Goal: Task Accomplishment & Management: Complete application form

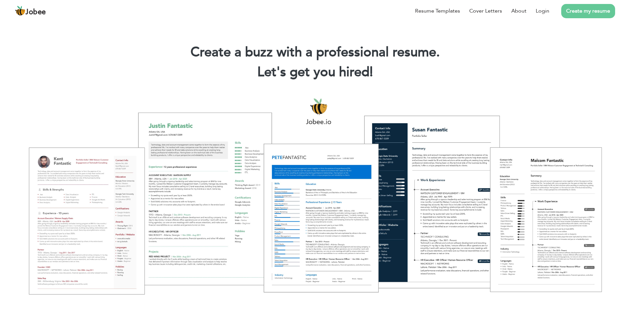
click at [204, 85] on section "Create a buzz with a professional resume. Let's get you hired! |" at bounding box center [315, 53] width 630 height 66
click at [542, 12] on link "Login" at bounding box center [543, 11] width 14 height 8
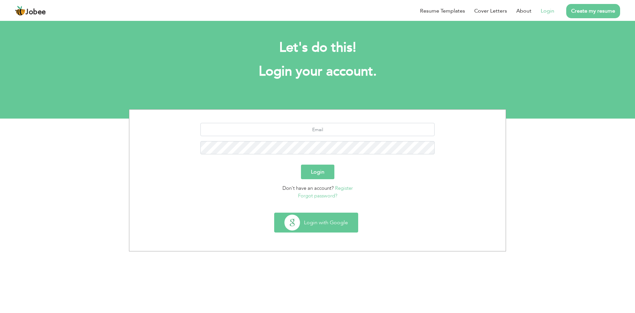
click at [321, 224] on button "Login with Google" at bounding box center [316, 222] width 83 height 19
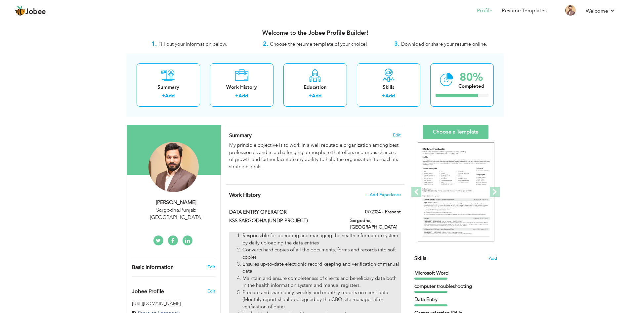
click at [284, 232] on li "Responsible for operating and managing the health information system by daily u…" at bounding box center [322, 239] width 158 height 14
type input "DATA ENTRY OPERATOR"
type input "KSS SARGODHA (UNDP PROJECT)"
type input "07/2024"
type input "[GEOGRAPHIC_DATA]"
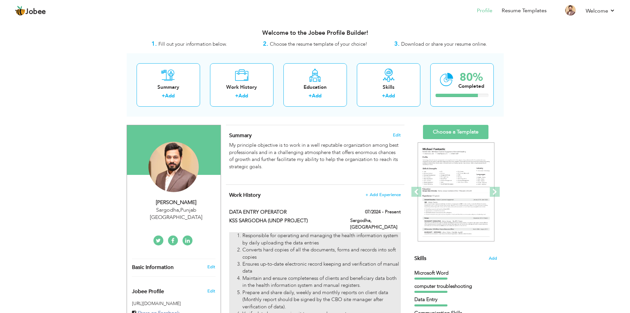
type input "Sargodha"
checkbox input "true"
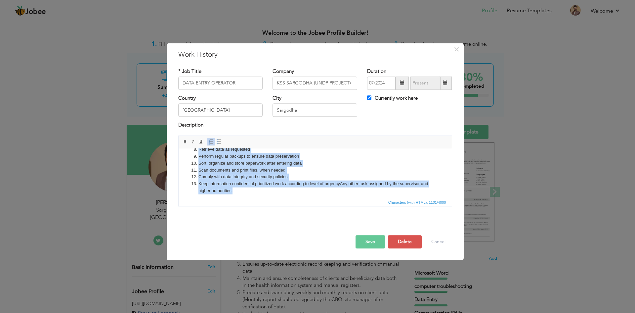
scroll to position [74, 0]
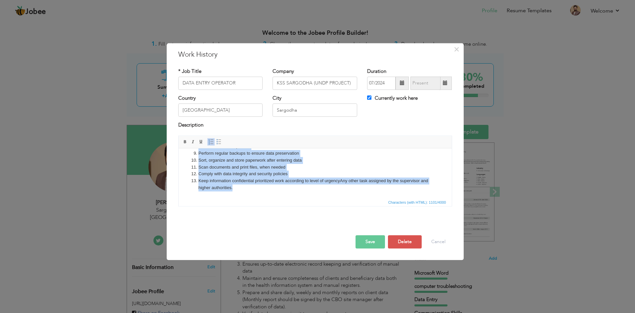
drag, startPoint x: 191, startPoint y: 156, endPoint x: 387, endPoint y: 196, distance: 200.3
click at [387, 196] on html "Responsible for operating and managing the health information system by daily u…" at bounding box center [314, 135] width 273 height 123
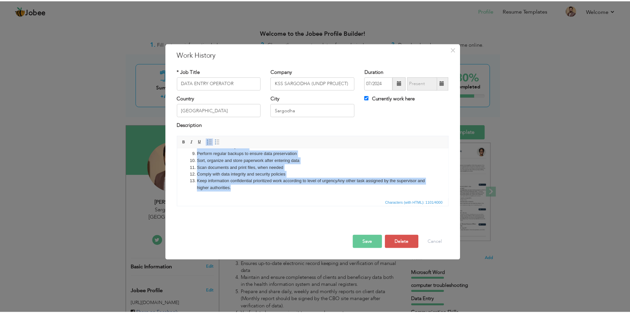
scroll to position [0, 0]
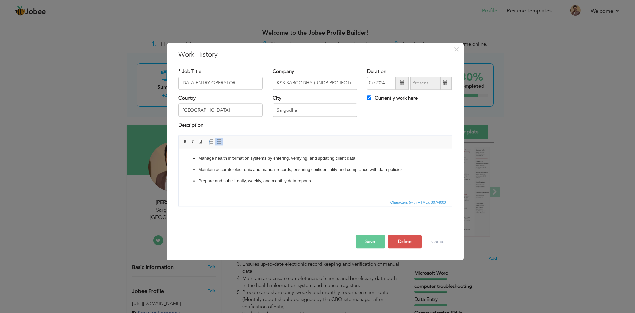
click at [377, 241] on button "Save" at bounding box center [370, 241] width 29 height 13
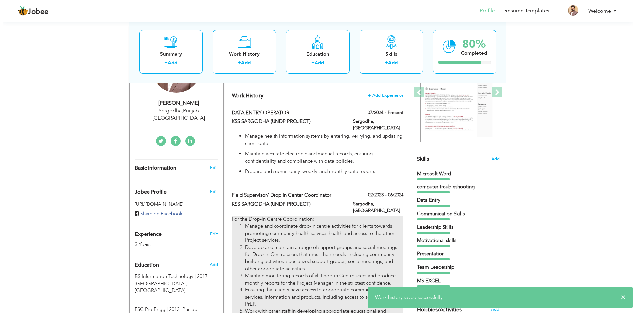
scroll to position [132, 0]
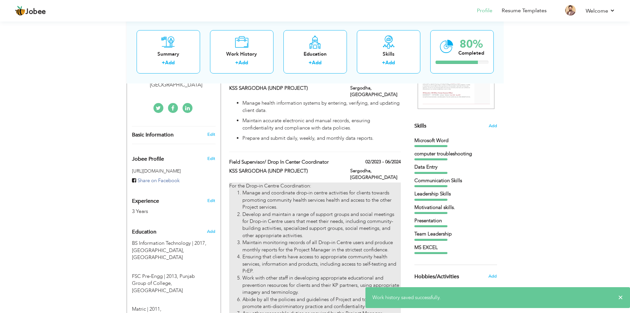
type input "Field Supervisor/ Drop In Center Coordinator"
type input "02/2023"
type input "06/2024"
checkbox input "false"
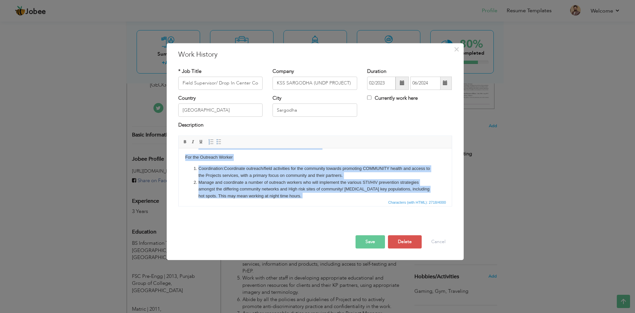
scroll to position [190, 0]
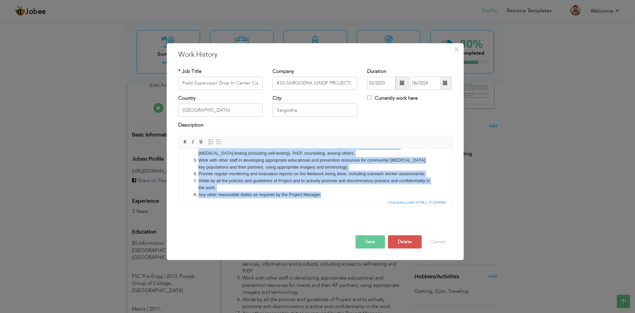
drag, startPoint x: 183, startPoint y: 158, endPoint x: 368, endPoint y: 196, distance: 188.1
click at [368, 196] on html "For the Drop-in Centre Coordination: Manage and coordinate drop-in centre activ…" at bounding box center [314, 81] width 273 height 247
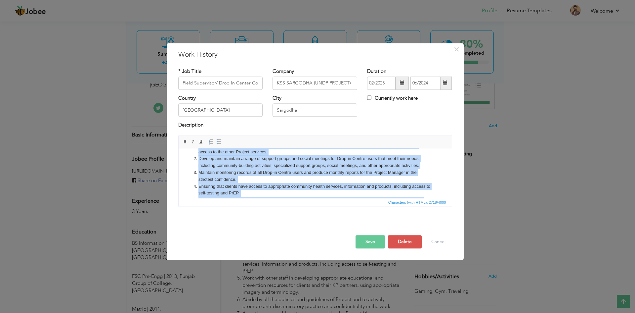
scroll to position [0, 0]
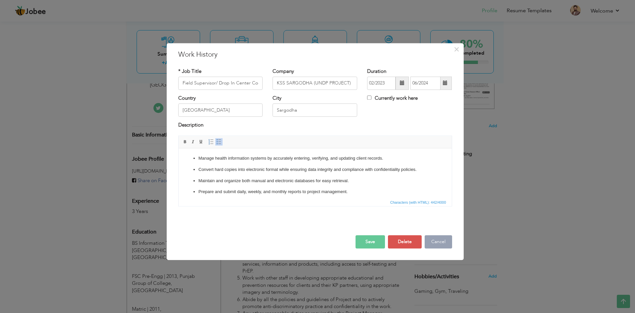
click at [432, 239] on button "Cancel" at bounding box center [438, 241] width 27 height 13
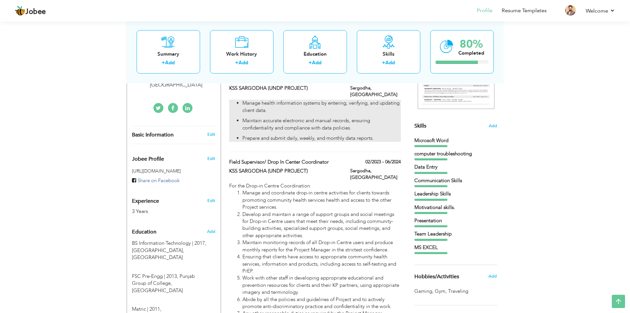
click at [269, 119] on p "Maintain accurate electronic and manual records, ensuring confidentiality and c…" at bounding box center [322, 124] width 158 height 14
type input "DATA ENTRY OPERATOR"
type input "07/2024"
checkbox input "true"
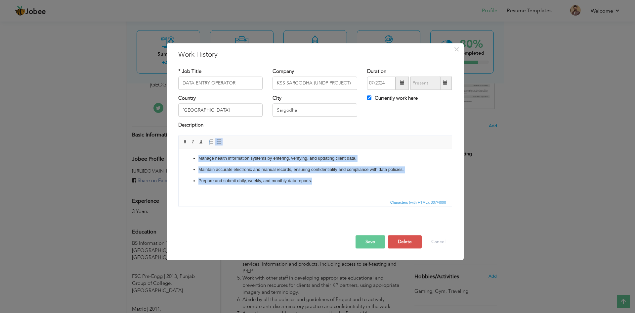
drag, startPoint x: 330, startPoint y: 188, endPoint x: 173, endPoint y: 146, distance: 161.8
click at [178, 148] on html "Manage health information systems by entering, verifying, and updating client d…" at bounding box center [314, 169] width 273 height 42
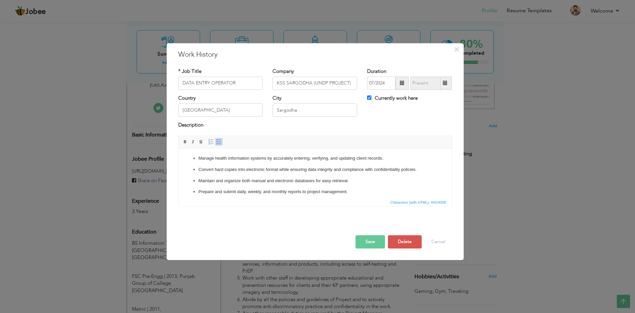
click at [376, 242] on button "Save" at bounding box center [370, 241] width 29 height 13
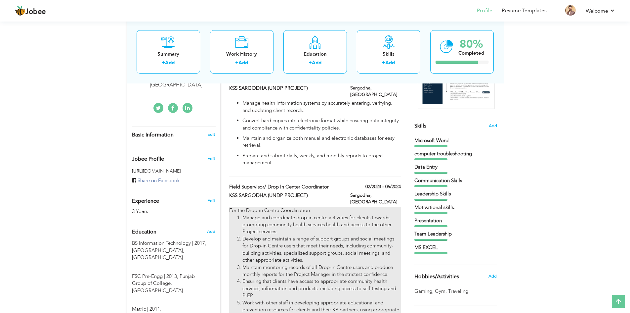
click at [248, 214] on li "Manage and coordinate drop-in centre activities for clients towards promoting c…" at bounding box center [322, 224] width 158 height 21
type input "Field Supervisor/ Drop In Center Coordinator"
type input "02/2023"
type input "06/2024"
checkbox input "false"
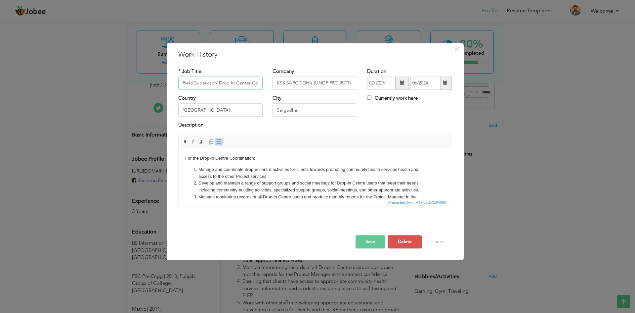
scroll to position [0, 17]
click at [377, 185] on li "Develop and maintain a range of support groups and social meetings for Drop-in …" at bounding box center [315, 187] width 234 height 14
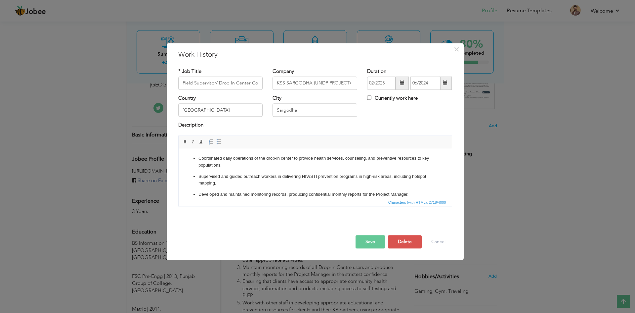
scroll to position [28, 0]
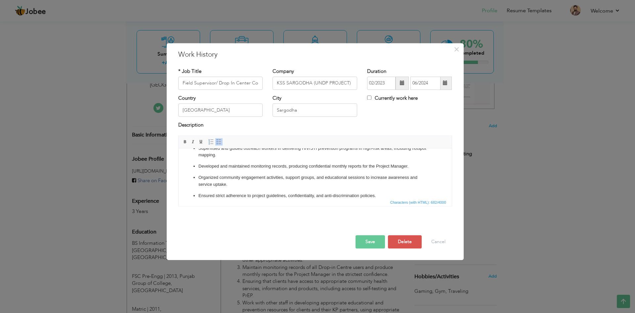
click at [374, 245] on button "Save" at bounding box center [370, 241] width 29 height 13
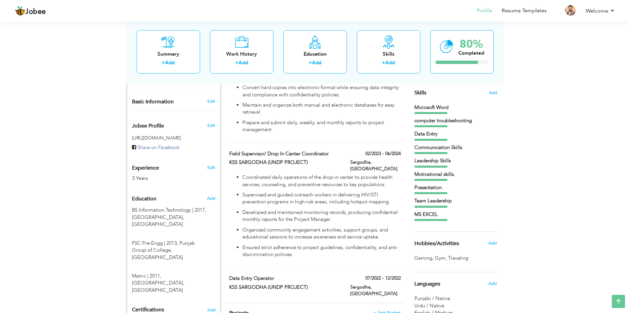
scroll to position [199, 0]
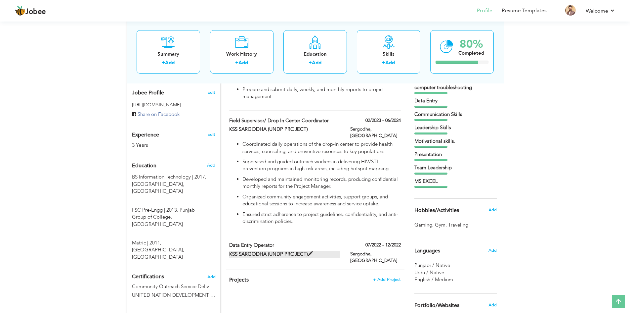
click at [258, 250] on label "KSS SARGODHA (UNDP PROJECT)" at bounding box center [284, 253] width 111 height 7
type input "Data Entry Operator"
type input "07/2022"
type input "12/2022"
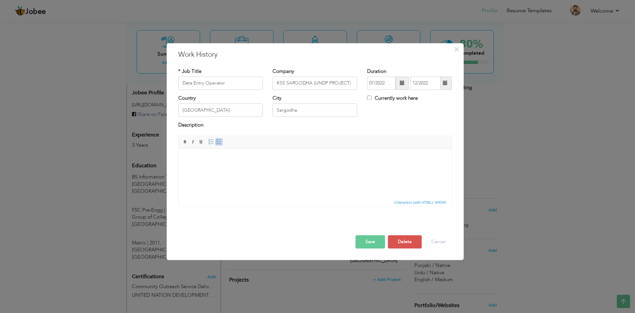
click at [234, 168] on html at bounding box center [314, 158] width 273 height 20
drag, startPoint x: 324, startPoint y: 185, endPoint x: 320, endPoint y: 179, distance: 7.5
click at [324, 168] on html at bounding box center [314, 158] width 273 height 20
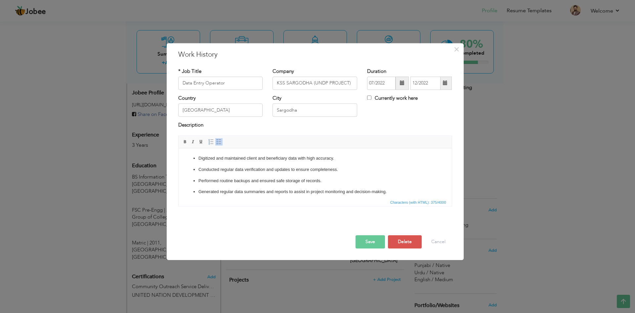
click at [371, 240] on button "Save" at bounding box center [370, 241] width 29 height 13
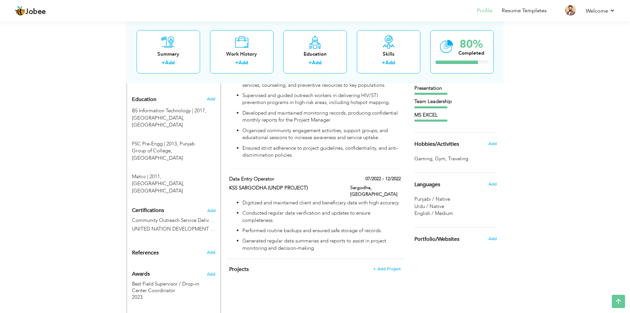
scroll to position [298, 0]
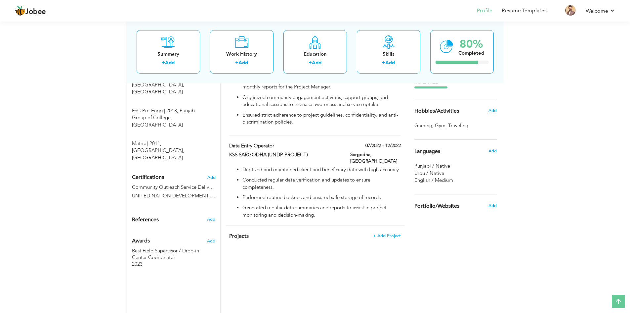
click at [370, 231] on div "Projects + Add Project × Projects * Project Title Company Tools" at bounding box center [315, 239] width 179 height 27
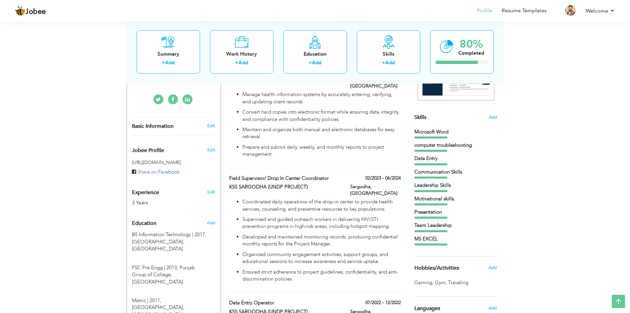
scroll to position [0, 0]
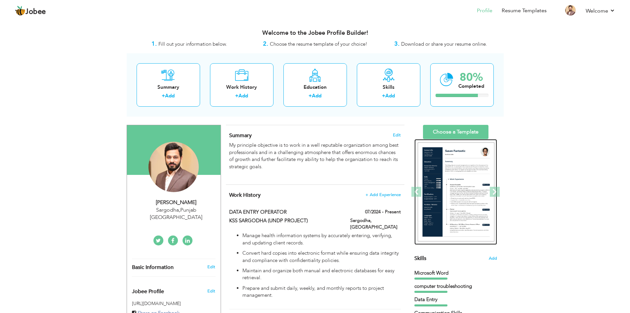
click at [460, 180] on img at bounding box center [456, 191] width 77 height 99
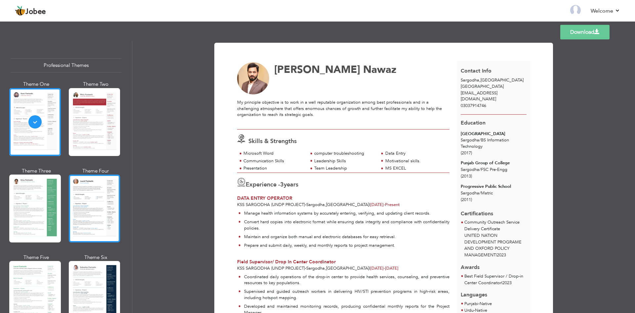
scroll to position [33, 0]
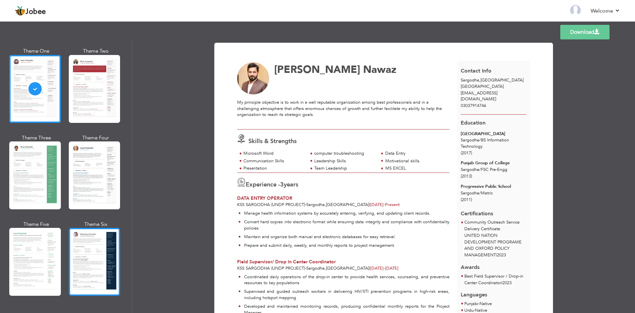
click at [94, 241] on div at bounding box center [95, 262] width 52 height 68
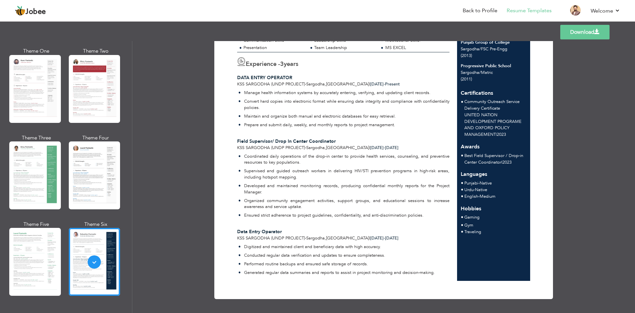
scroll to position [0, 0]
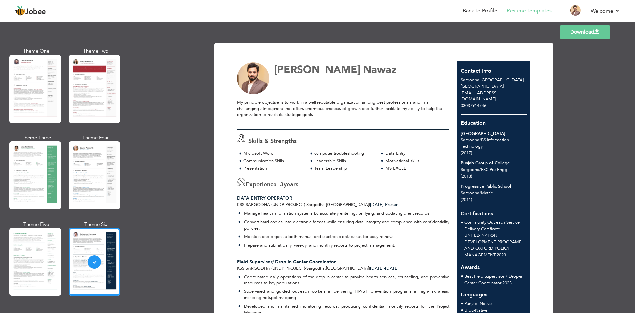
click at [591, 36] on link "Download" at bounding box center [585, 32] width 49 height 15
click at [495, 28] on div "Templates Download" at bounding box center [317, 32] width 635 height 21
click at [513, 9] on link "Resume Templates" at bounding box center [529, 11] width 45 height 8
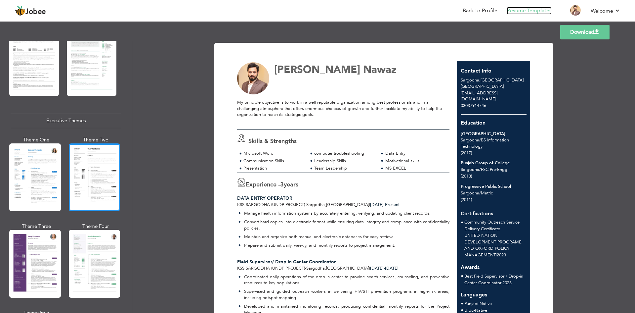
scroll to position [496, 0]
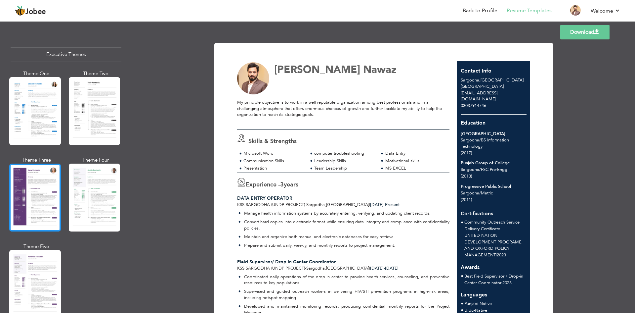
click at [30, 192] on div at bounding box center [35, 197] width 52 height 68
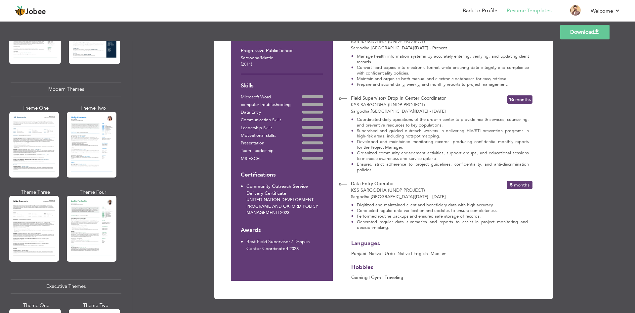
scroll to position [132, 0]
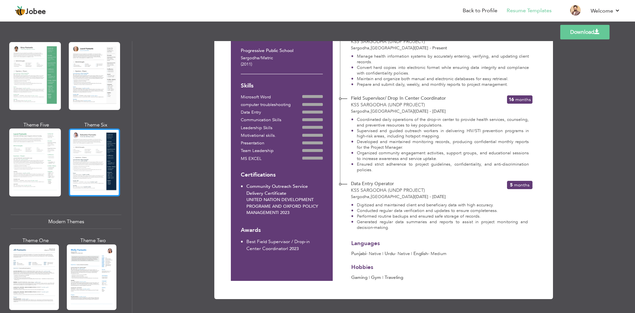
click at [75, 193] on div at bounding box center [95, 162] width 52 height 68
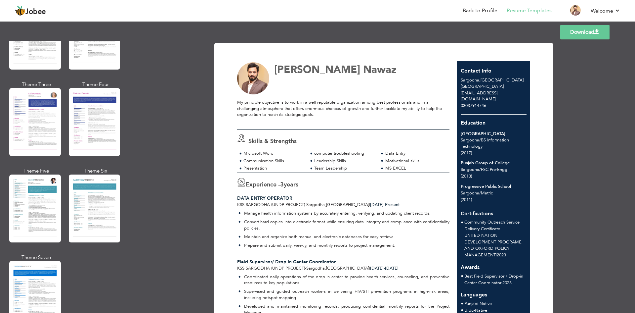
scroll to position [893, 0]
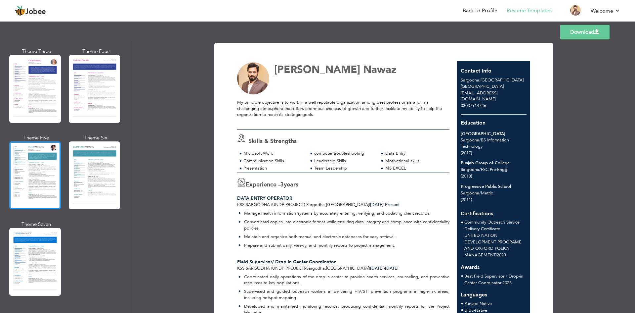
click at [33, 186] on div at bounding box center [35, 175] width 52 height 68
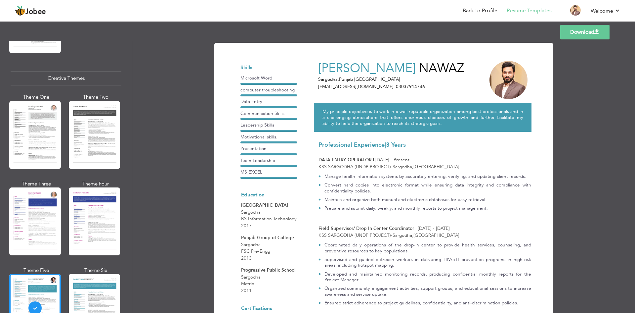
scroll to position [662, 0]
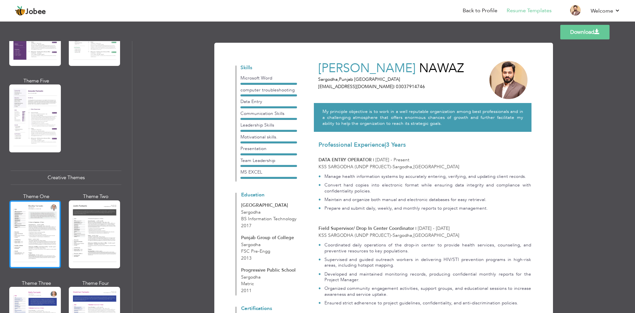
click at [37, 220] on div at bounding box center [35, 234] width 52 height 68
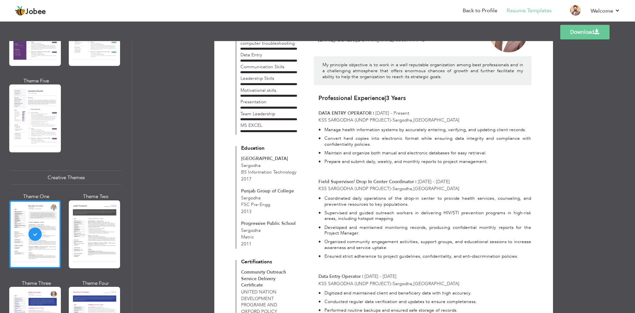
scroll to position [0, 0]
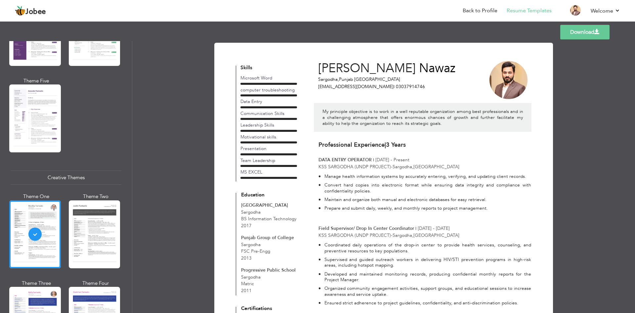
click at [580, 33] on link "Download" at bounding box center [585, 32] width 49 height 15
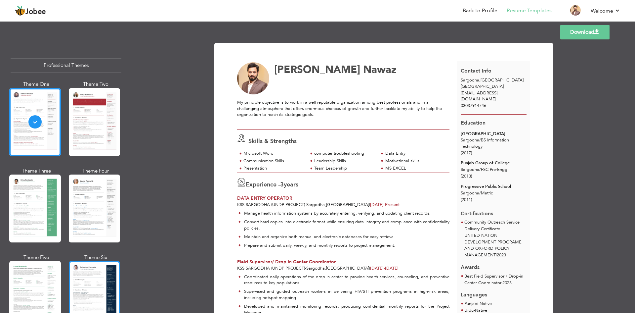
scroll to position [66, 0]
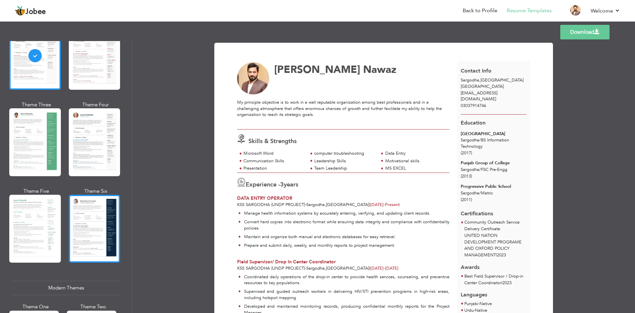
click at [87, 219] on div at bounding box center [95, 229] width 52 height 68
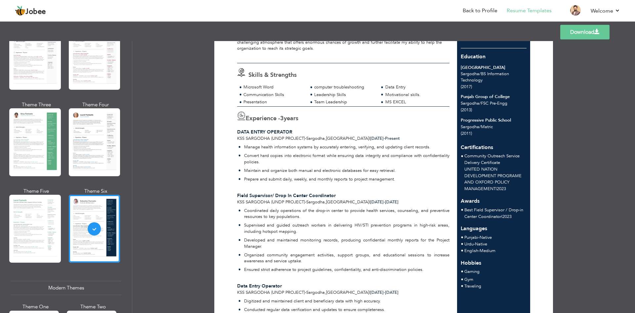
scroll to position [99, 0]
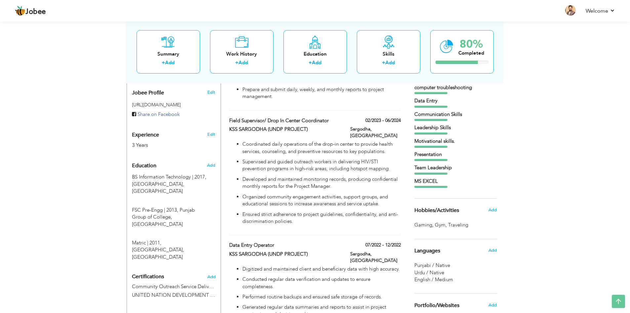
scroll to position [247, 0]
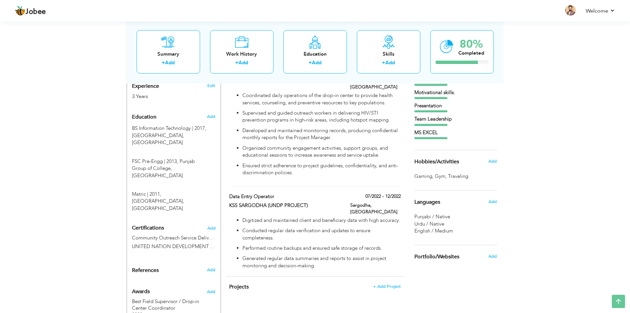
click at [425, 214] on span "Punjabi / Native" at bounding box center [433, 216] width 36 height 7
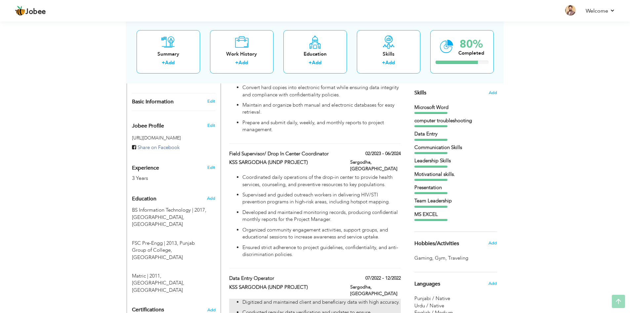
scroll to position [232, 0]
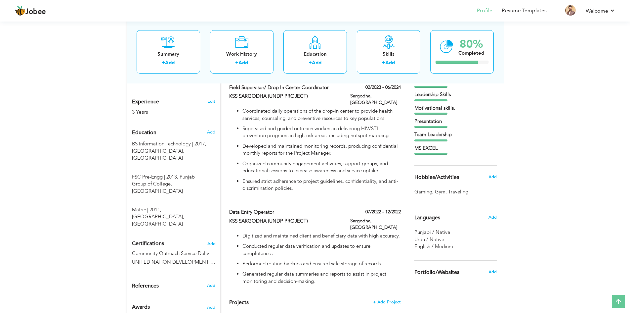
click at [427, 218] on span "Languages" at bounding box center [428, 218] width 26 height 6
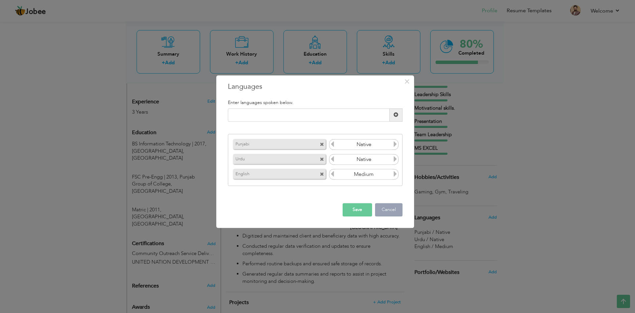
click at [382, 209] on button "Cancel" at bounding box center [388, 209] width 27 height 13
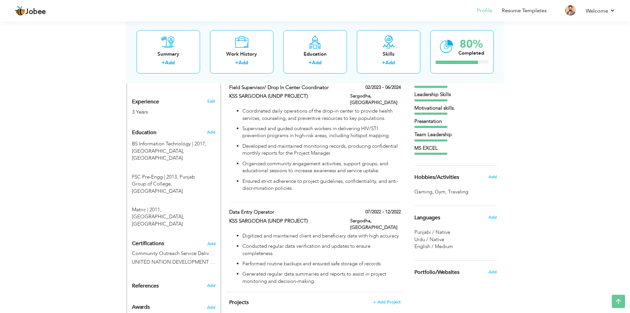
click at [444, 177] on span "Hobbies/Activities" at bounding box center [437, 177] width 45 height 6
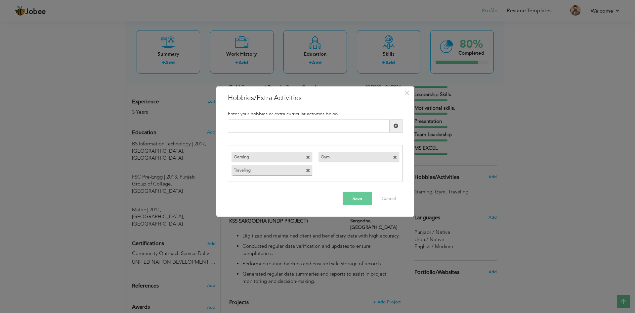
click at [308, 169] on span at bounding box center [308, 170] width 4 height 4
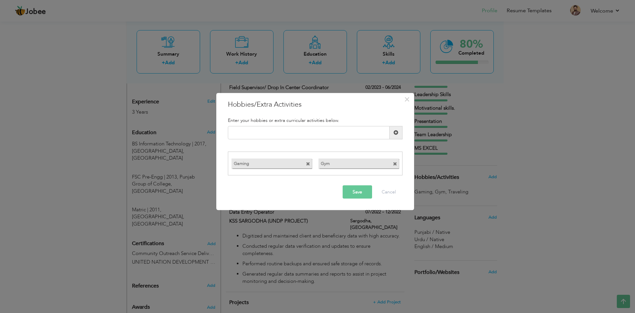
click at [396, 164] on span at bounding box center [395, 164] width 4 height 4
click at [361, 196] on button "Save" at bounding box center [357, 191] width 29 height 13
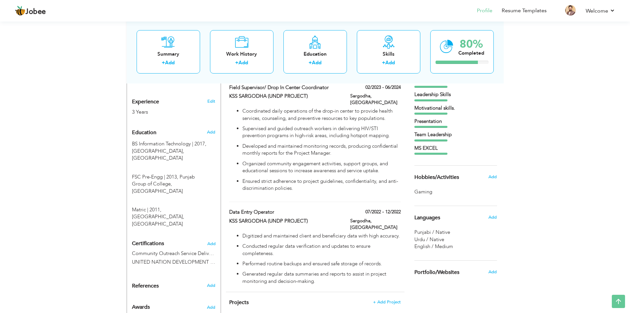
scroll to position [99, 0]
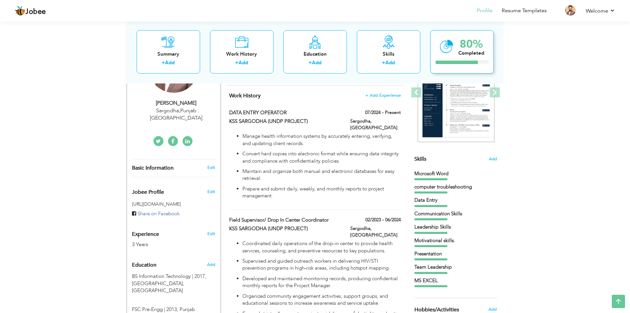
click at [445, 49] on icon at bounding box center [447, 46] width 14 height 22
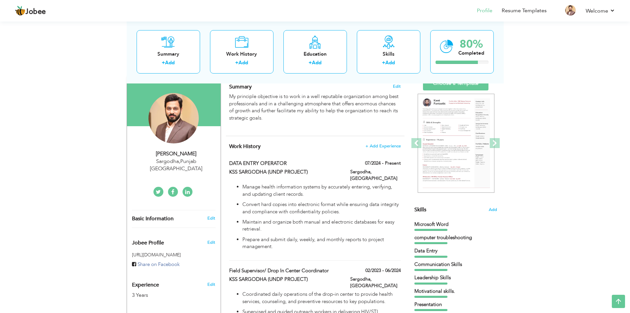
scroll to position [0, 0]
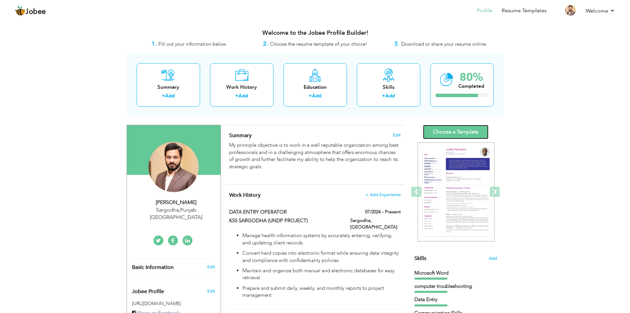
click at [445, 133] on link "Choose a Template" at bounding box center [456, 132] width 66 height 14
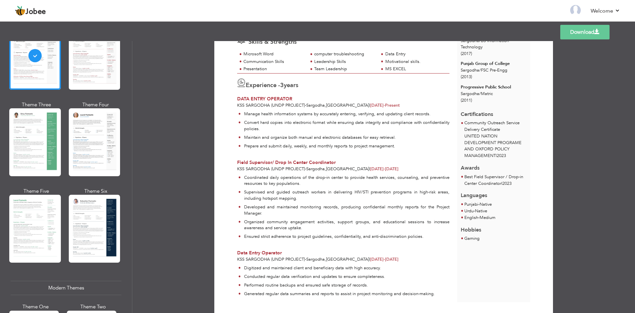
scroll to position [120, 0]
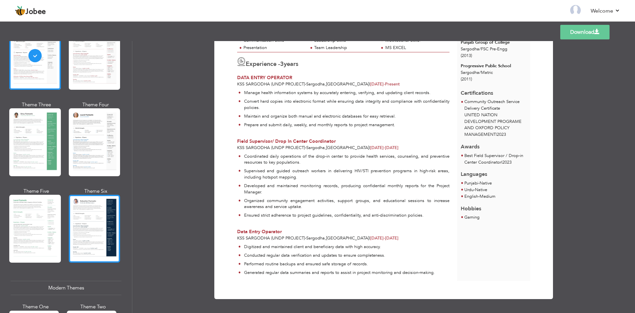
click at [96, 212] on div at bounding box center [95, 229] width 52 height 68
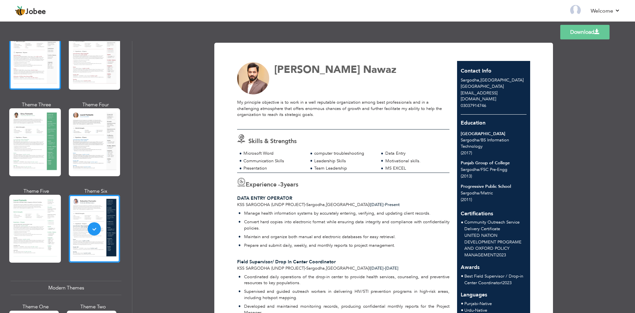
scroll to position [0, 0]
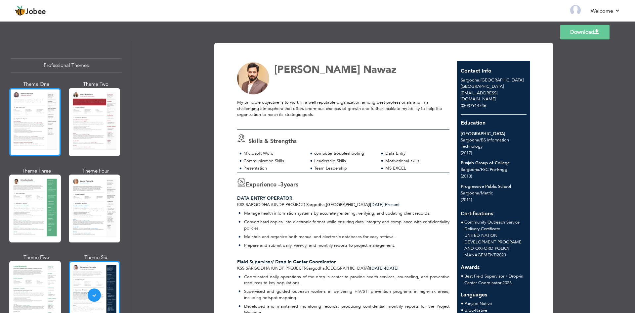
click at [39, 104] on div at bounding box center [35, 122] width 52 height 68
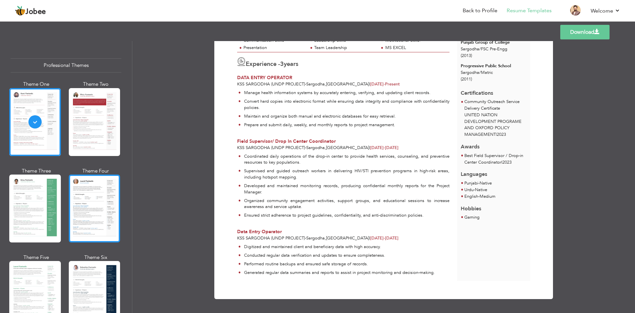
scroll to position [33, 0]
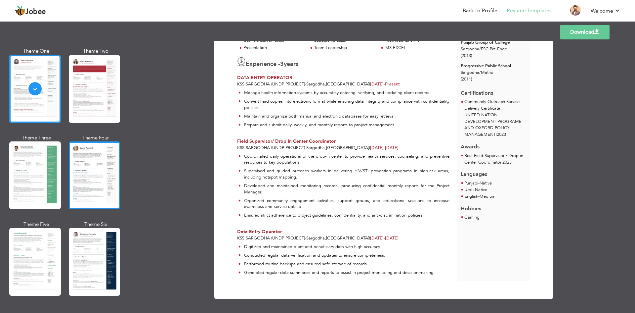
click at [95, 183] on div at bounding box center [95, 175] width 52 height 68
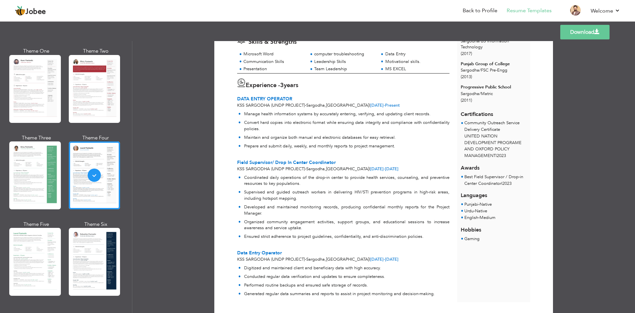
scroll to position [120, 0]
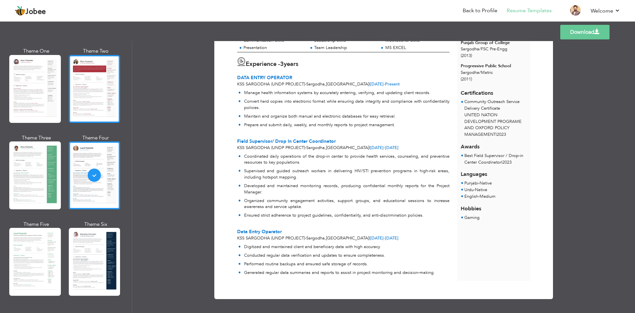
click at [89, 105] on div at bounding box center [95, 89] width 52 height 68
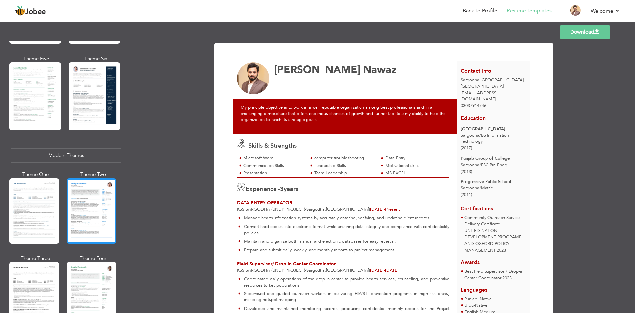
scroll to position [232, 0]
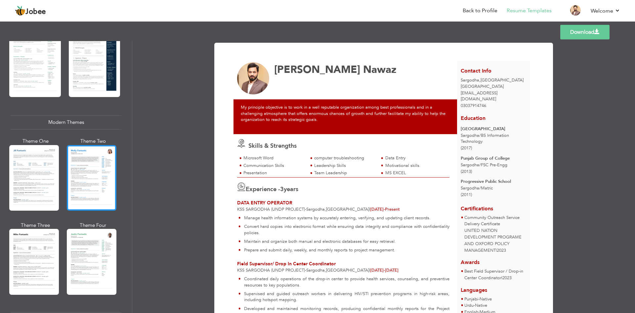
click at [80, 179] on div at bounding box center [92, 178] width 50 height 66
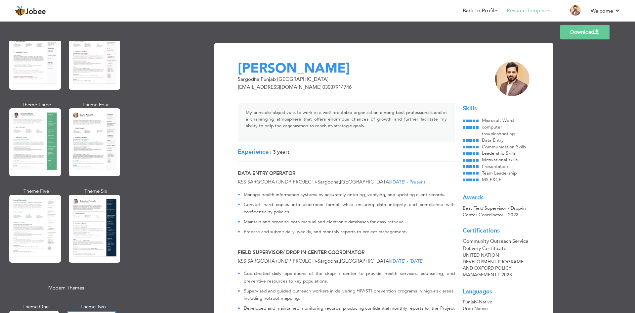
scroll to position [33, 0]
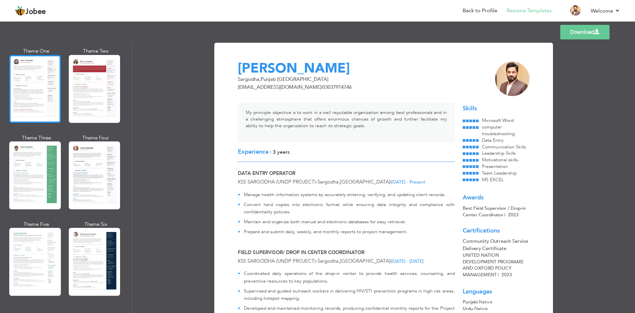
click at [29, 94] on div at bounding box center [35, 89] width 52 height 68
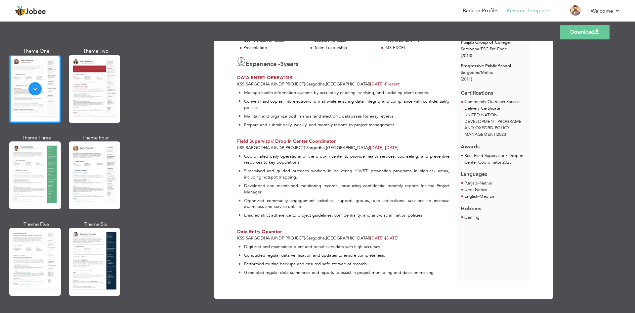
scroll to position [21, 0]
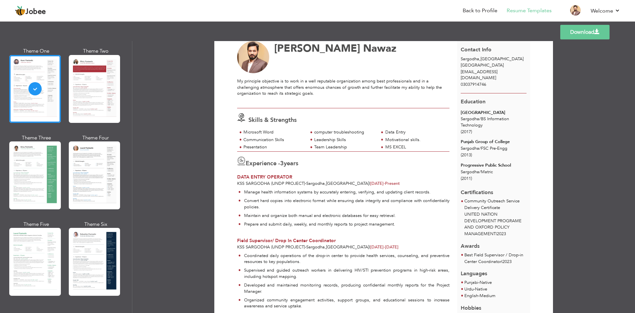
click at [585, 33] on link "Download" at bounding box center [585, 32] width 49 height 15
